Goal: Information Seeking & Learning: Learn about a topic

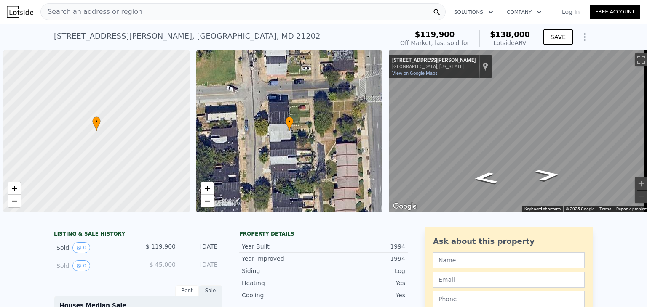
scroll to position [0, 3]
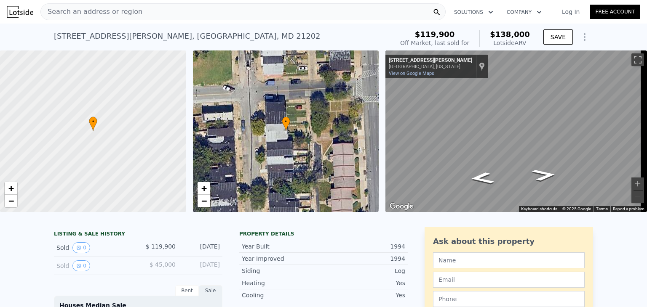
click at [129, 12] on span "Search an address or region" at bounding box center [91, 12] width 101 height 10
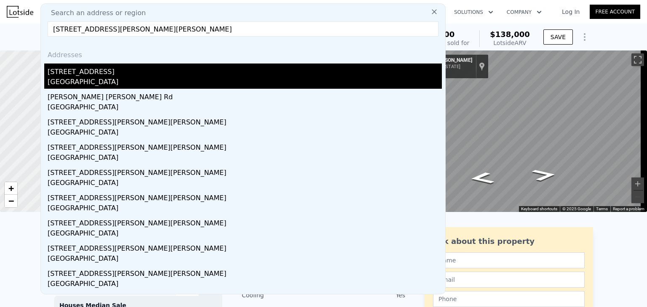
type input "[STREET_ADDRESS][PERSON_NAME][PERSON_NAME]"
click at [129, 73] on div "[STREET_ADDRESS]" at bounding box center [245, 70] width 394 height 13
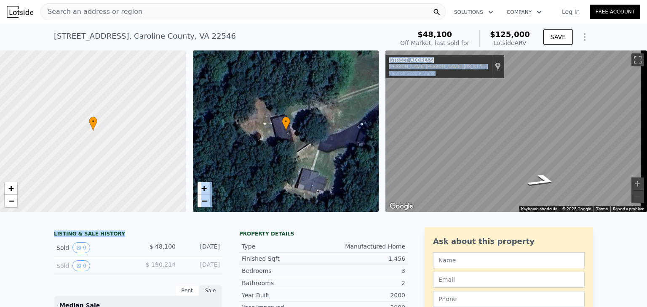
drag, startPoint x: 173, startPoint y: 211, endPoint x: 225, endPoint y: 173, distance: 63.9
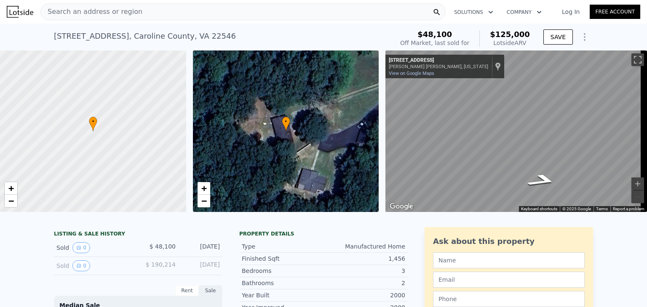
click at [285, 47] on div "[STREET_ADDRESS] Sold [DATE] for $48,100 (~ARV $125k )" at bounding box center [222, 39] width 336 height 24
click at [101, 19] on div "Search an address or region" at bounding box center [91, 12] width 101 height 16
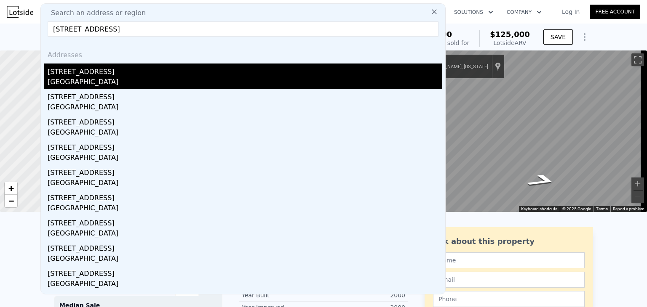
type input "[STREET_ADDRESS]"
click at [118, 85] on div "[GEOGRAPHIC_DATA]" at bounding box center [245, 83] width 394 height 12
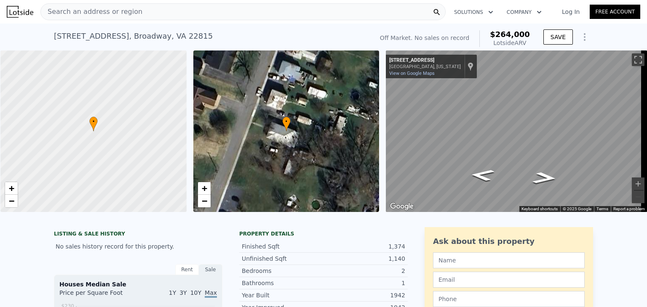
scroll to position [0, 3]
click at [145, 17] on div "Search an address or region" at bounding box center [242, 11] width 405 height 17
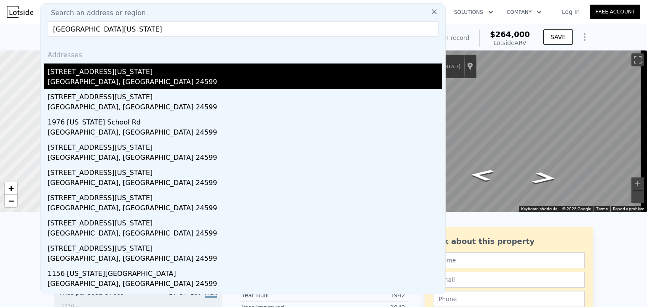
type input "[GEOGRAPHIC_DATA][US_STATE]"
click at [128, 76] on div "[STREET_ADDRESS][US_STATE]" at bounding box center [245, 70] width 394 height 13
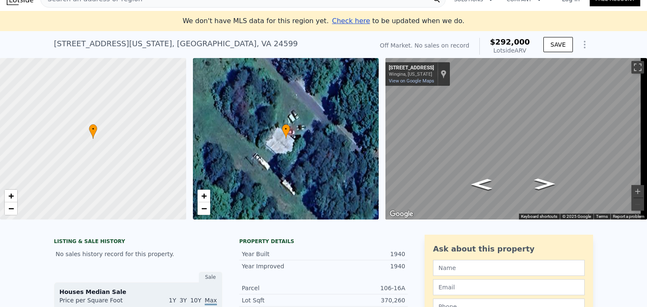
scroll to position [15, 0]
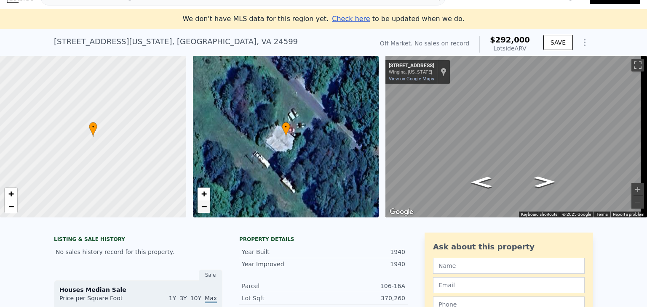
click at [203, 209] on span "−" at bounding box center [203, 206] width 5 height 11
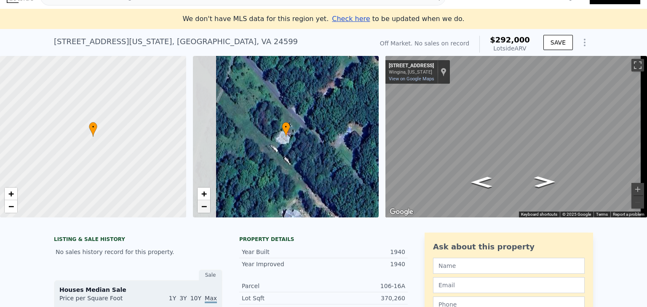
click at [203, 209] on span "−" at bounding box center [203, 206] width 5 height 11
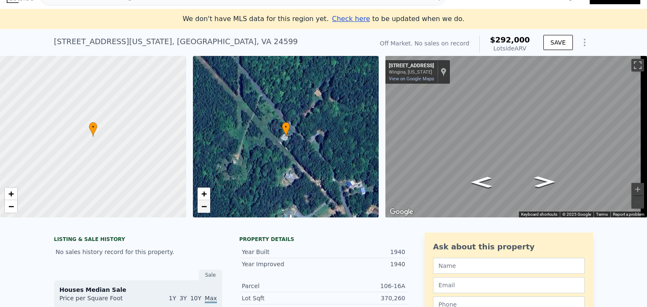
click at [203, 209] on span "−" at bounding box center [203, 206] width 5 height 11
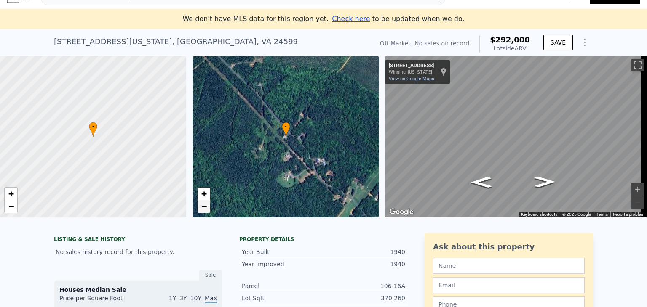
click at [203, 209] on span "−" at bounding box center [203, 206] width 5 height 11
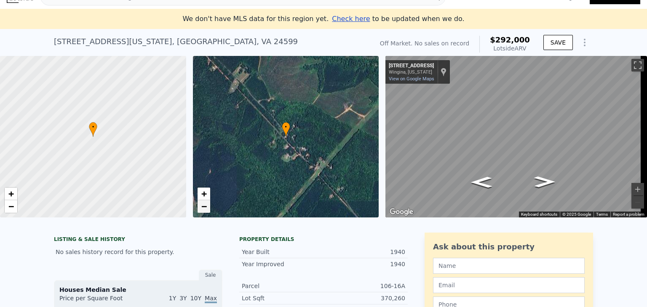
click at [203, 209] on span "−" at bounding box center [203, 206] width 5 height 11
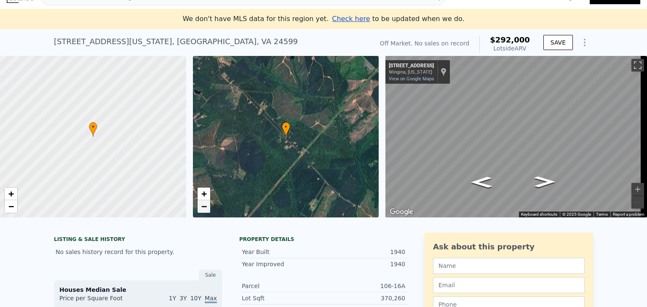
click at [203, 209] on span "−" at bounding box center [203, 206] width 5 height 11
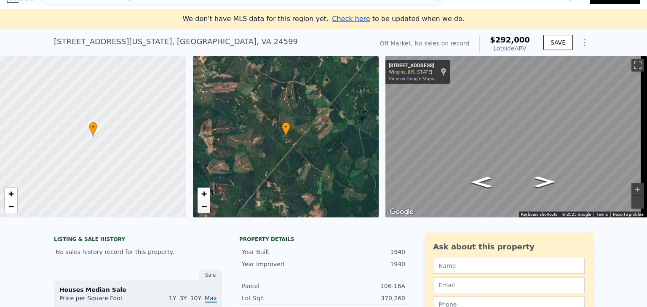
click at [203, 209] on span "−" at bounding box center [203, 206] width 5 height 11
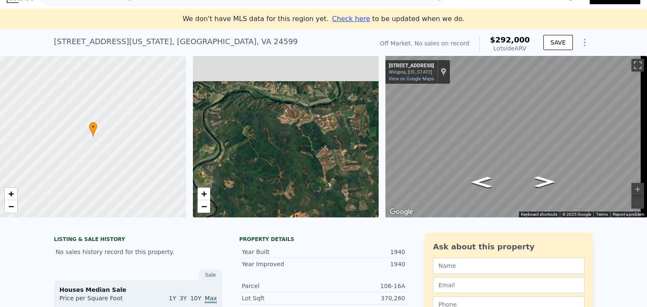
drag, startPoint x: 244, startPoint y: 120, endPoint x: 343, endPoint y: 176, distance: 113.7
click at [343, 176] on div "• + −" at bounding box center [286, 137] width 186 height 162
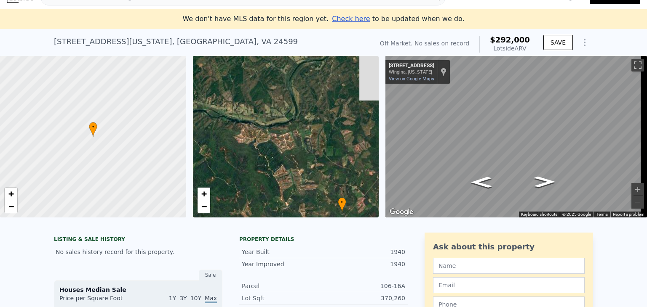
drag, startPoint x: 331, startPoint y: 153, endPoint x: 288, endPoint y: 172, distance: 47.1
click at [288, 172] on div "• + −" at bounding box center [286, 137] width 186 height 162
click at [205, 196] on span "+" at bounding box center [203, 194] width 5 height 11
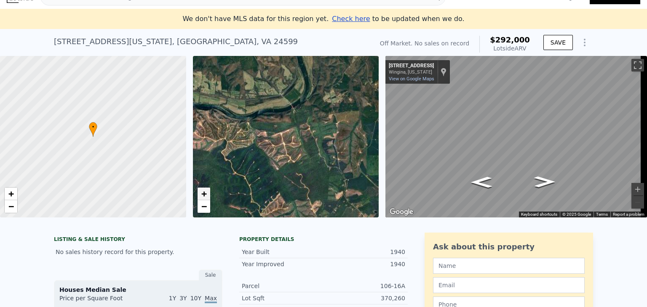
click at [205, 196] on span "+" at bounding box center [203, 194] width 5 height 11
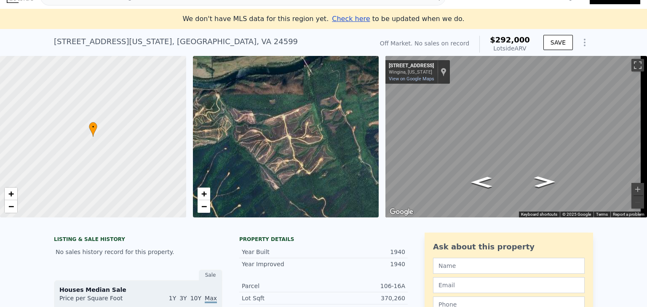
drag, startPoint x: 248, startPoint y: 158, endPoint x: 260, endPoint y: 135, distance: 26.2
click at [260, 135] on div "• + −" at bounding box center [286, 137] width 186 height 162
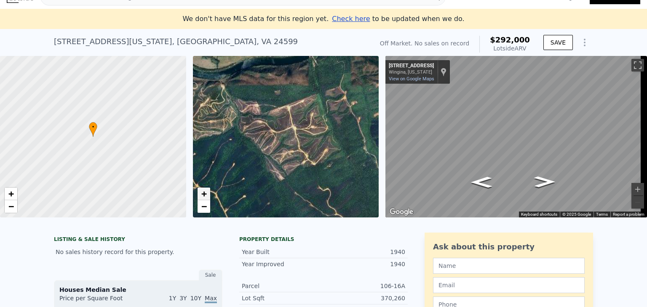
click at [207, 194] on link "+" at bounding box center [203, 194] width 13 height 13
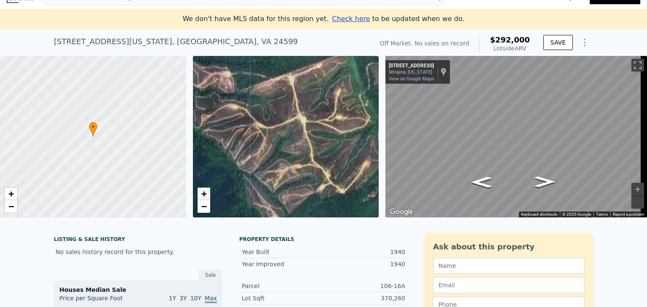
click at [207, 194] on link "+" at bounding box center [203, 194] width 13 height 13
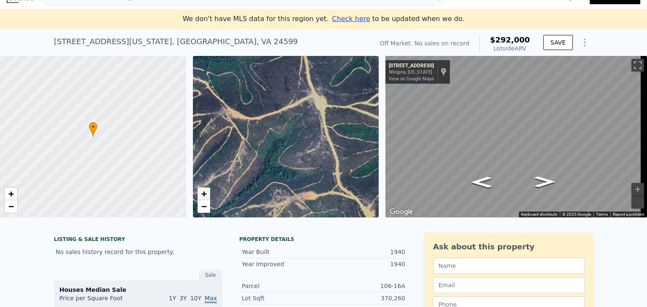
click at [207, 194] on link "+" at bounding box center [203, 194] width 13 height 13
